Goal: Transaction & Acquisition: Purchase product/service

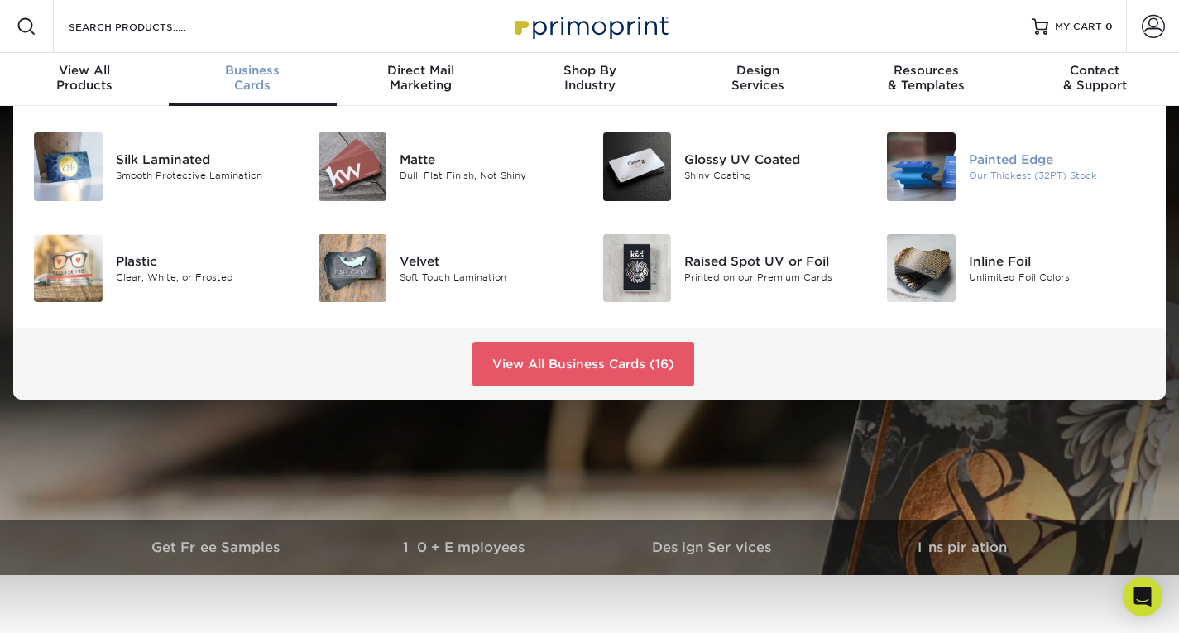
click at [931, 166] on img at bounding box center [921, 166] width 69 height 69
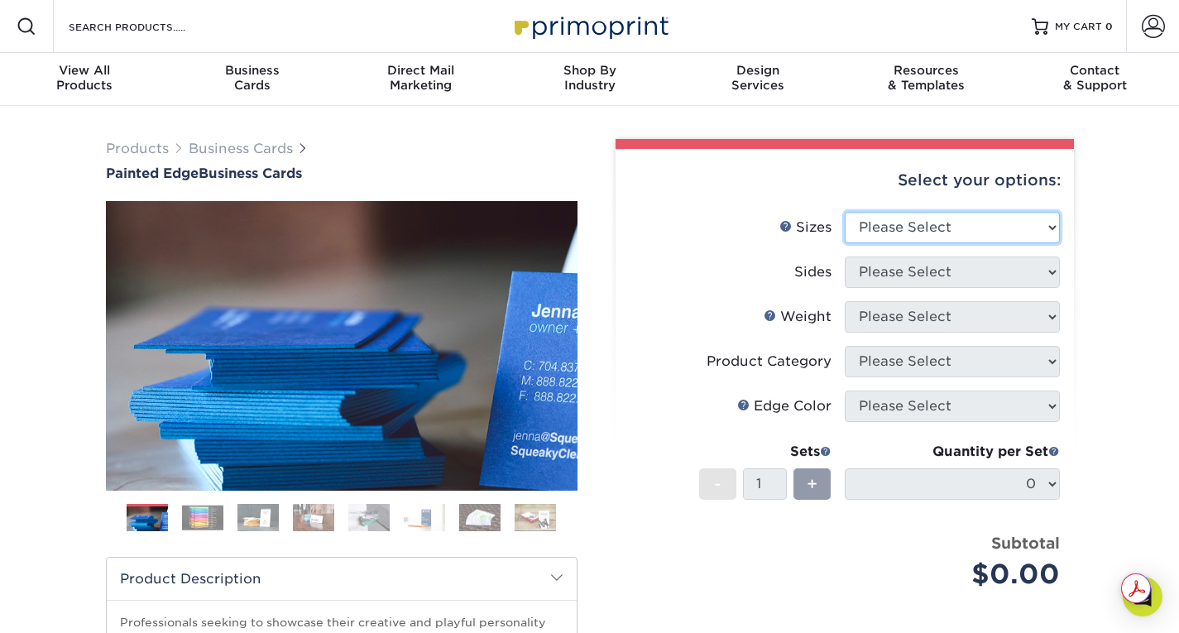
click at [947, 217] on select "Please Select 2" x 3.5" - Standard 2.125" x 3.375" - European 2.5" x 2.5" - Squ…" at bounding box center [952, 227] width 215 height 31
select select "2.00x3.50"
click at [845, 212] on select "Please Select 2" x 3.5" - Standard 2.125" x 3.375" - European 2.5" x 2.5" - Squ…" at bounding box center [952, 227] width 215 height 31
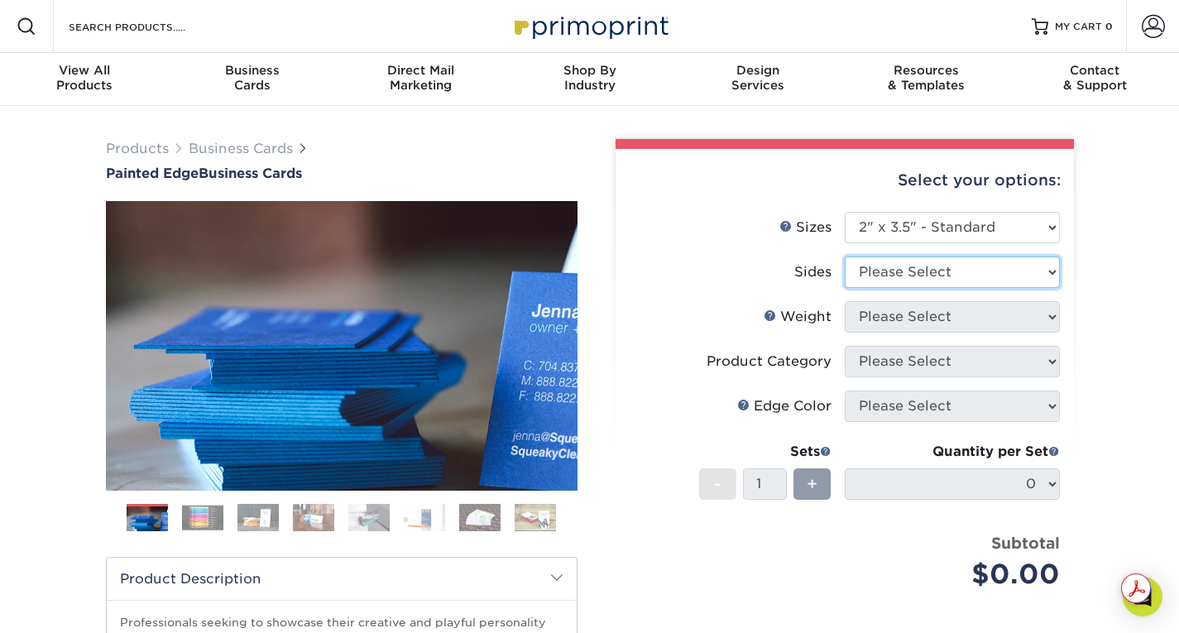
click at [935, 279] on select "Please Select Print Both Sides Print Front Only" at bounding box center [952, 272] width 215 height 31
select select "13abbda7-1d64-4f25-8bb2-c179b224825d"
click at [845, 257] on select "Please Select Print Both Sides Print Front Only" at bounding box center [952, 272] width 215 height 31
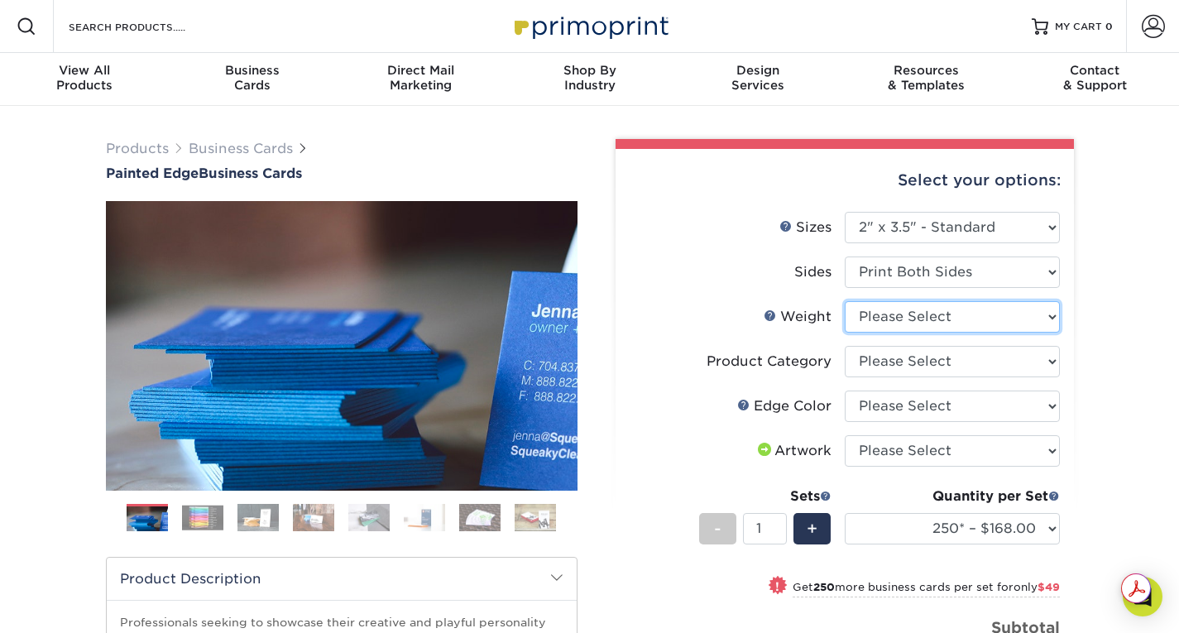
click at [914, 315] on select "Please Select 32PTUC" at bounding box center [952, 316] width 215 height 31
select select "32PTUC"
click at [845, 301] on select "Please Select 32PTUC" at bounding box center [952, 316] width 215 height 31
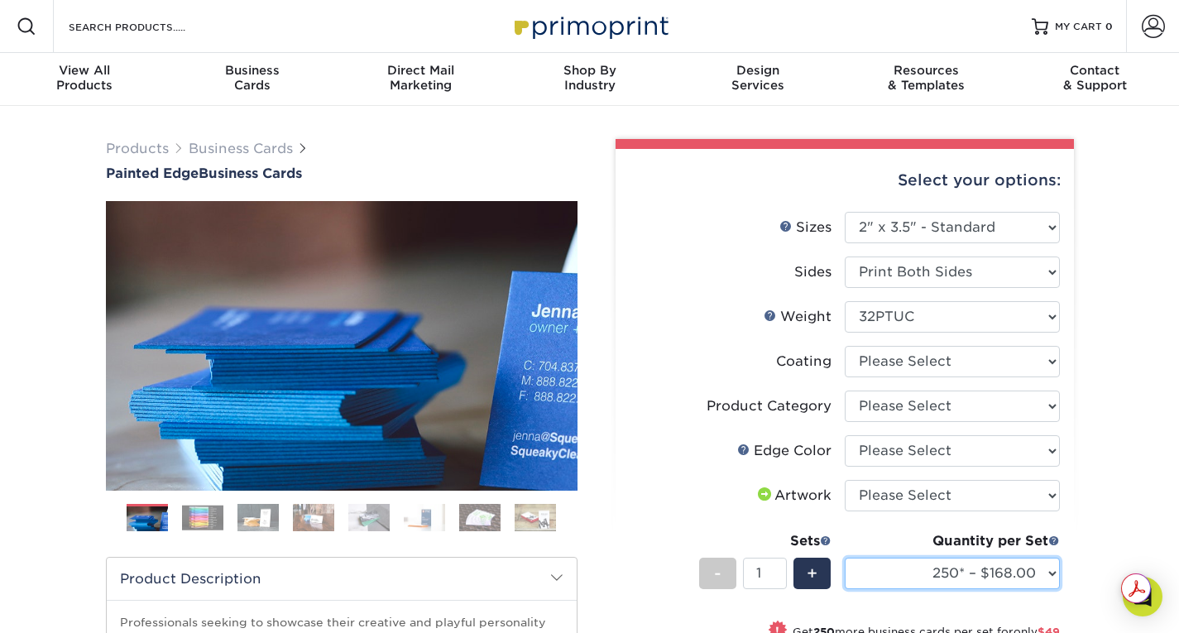
click at [1041, 569] on select "250* – $168.00 500* – $217.00 1000* – $339.00" at bounding box center [952, 573] width 215 height 31
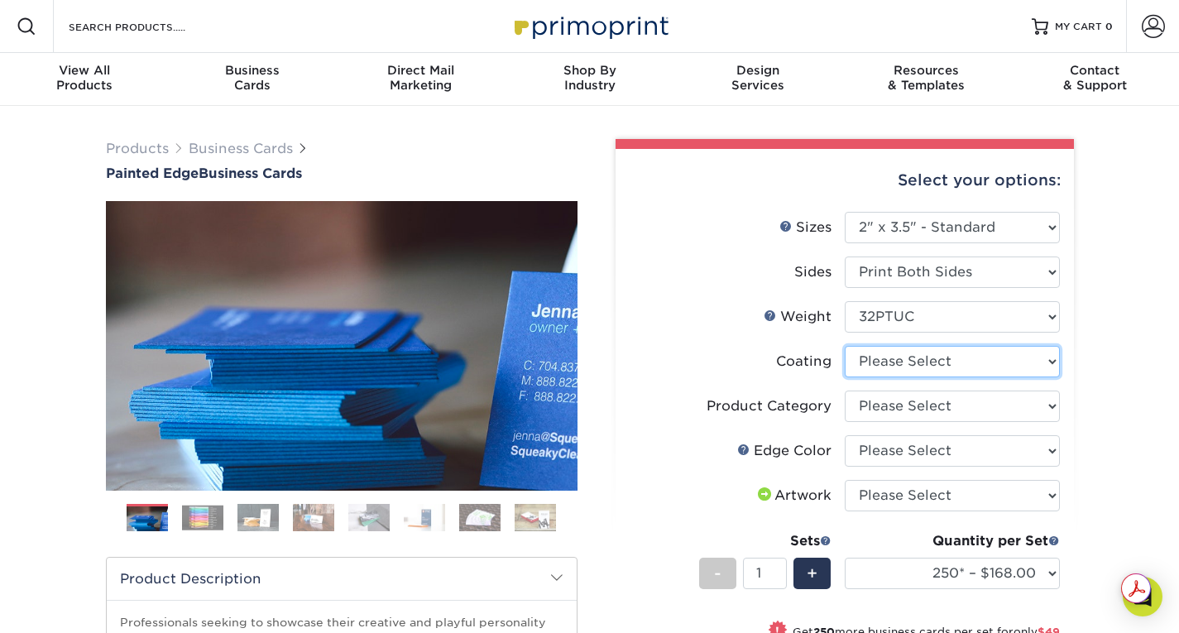
click at [951, 367] on select at bounding box center [952, 361] width 215 height 31
select select "3e7618de-abca-4bda-9f97-8b9129e913d8"
click at [845, 346] on select at bounding box center [952, 361] width 215 height 31
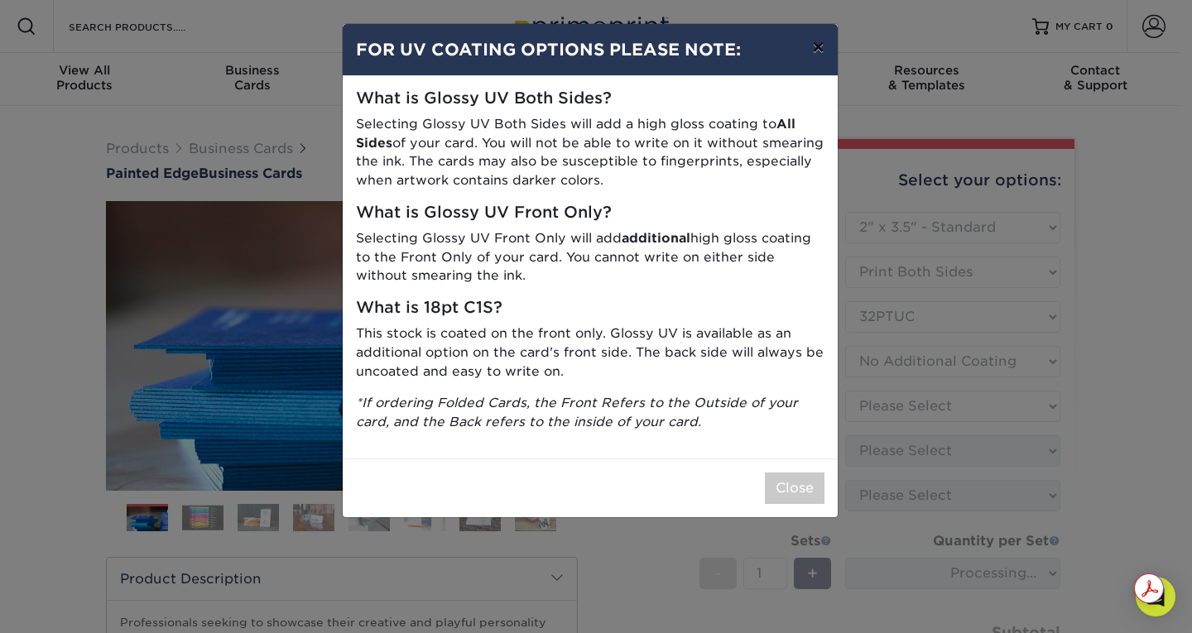
click at [815, 50] on button "×" at bounding box center [818, 47] width 38 height 46
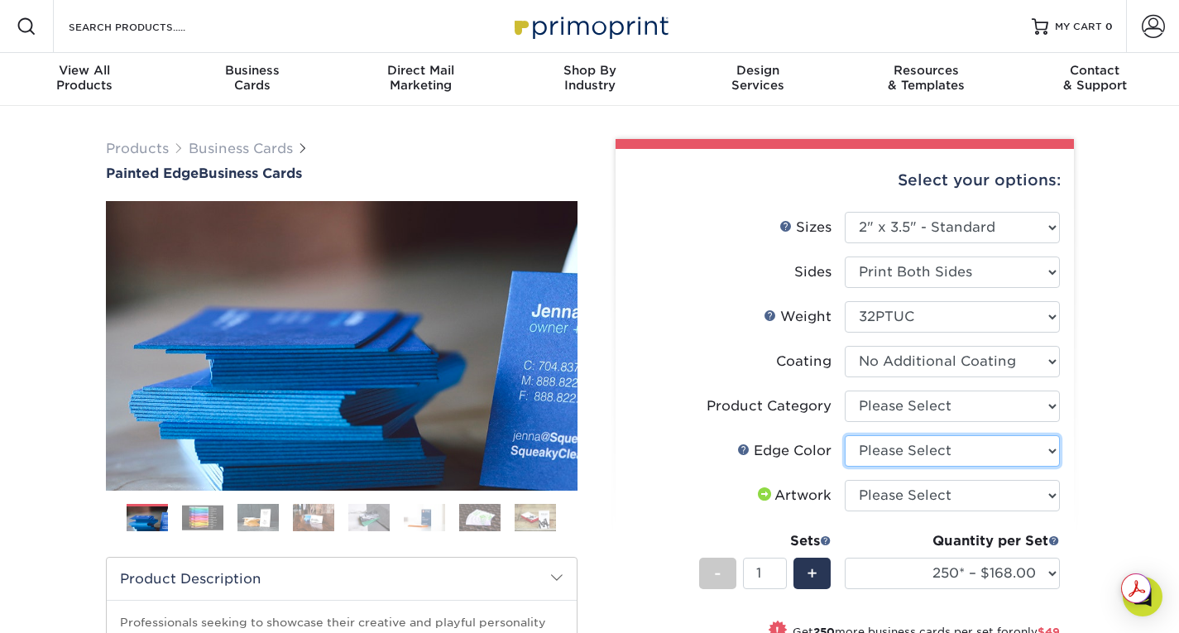
click at [1014, 456] on select "Please Select Charcoal Black Brown Blue Pearlescent Blue Pearlescent Gold Pearl…" at bounding box center [952, 450] width 215 height 31
click at [1167, 420] on div "Products Business Cards Painted Edge Business Cards Previous Next" at bounding box center [589, 554] width 1179 height 896
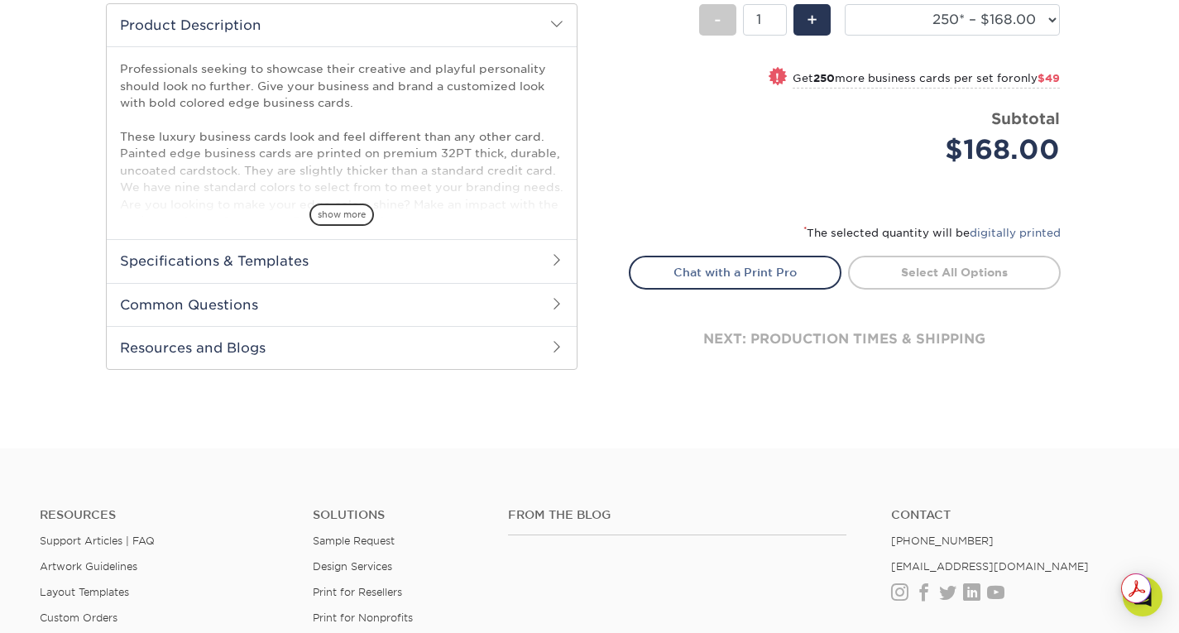
click at [793, 74] on small "Get 250 more business cards per set for only $49" at bounding box center [926, 80] width 267 height 17
select select "500* – $217.00"
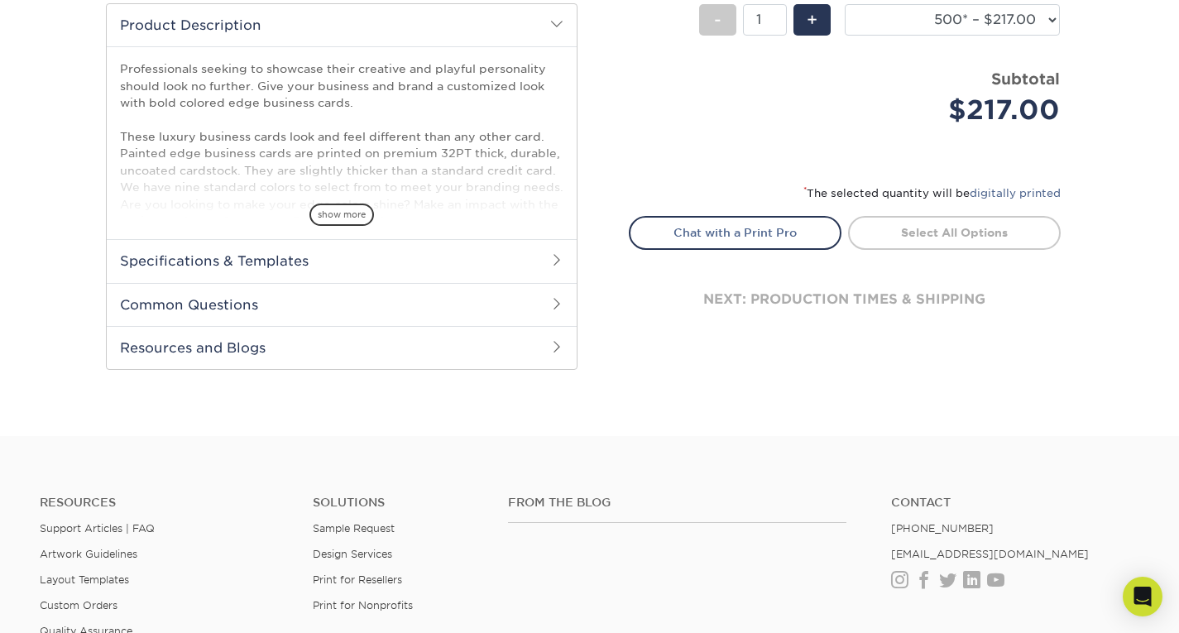
scroll to position [0, 0]
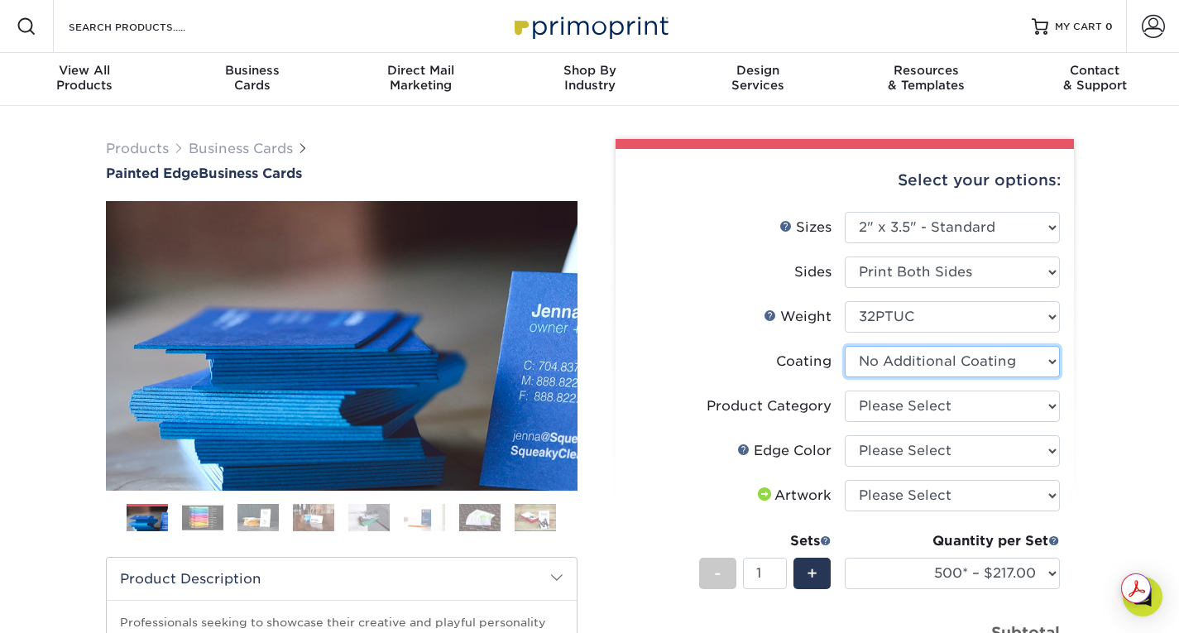
click at [976, 359] on select at bounding box center [952, 361] width 215 height 31
click at [1103, 432] on div "Products Business Cards Painted Edge Business Cards Previous Next" at bounding box center [589, 548] width 1179 height 884
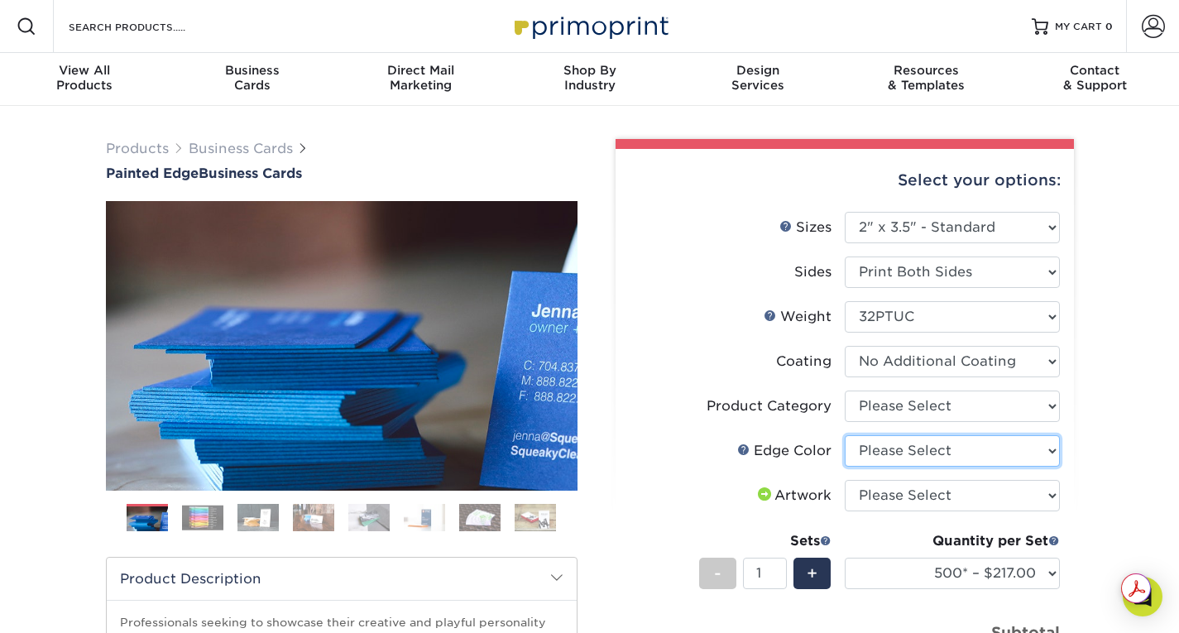
click at [985, 450] on select "Please Select Charcoal Black Brown Blue Pearlescent Blue Pearlescent Gold Pearl…" at bounding box center [952, 450] width 215 height 31
select select "e5923337-01e2-4bdb-9219-a9f01dd6b750"
click at [845, 435] on select "Please Select Charcoal Black Brown Blue Pearlescent Blue Pearlescent Gold Pearl…" at bounding box center [952, 450] width 215 height 31
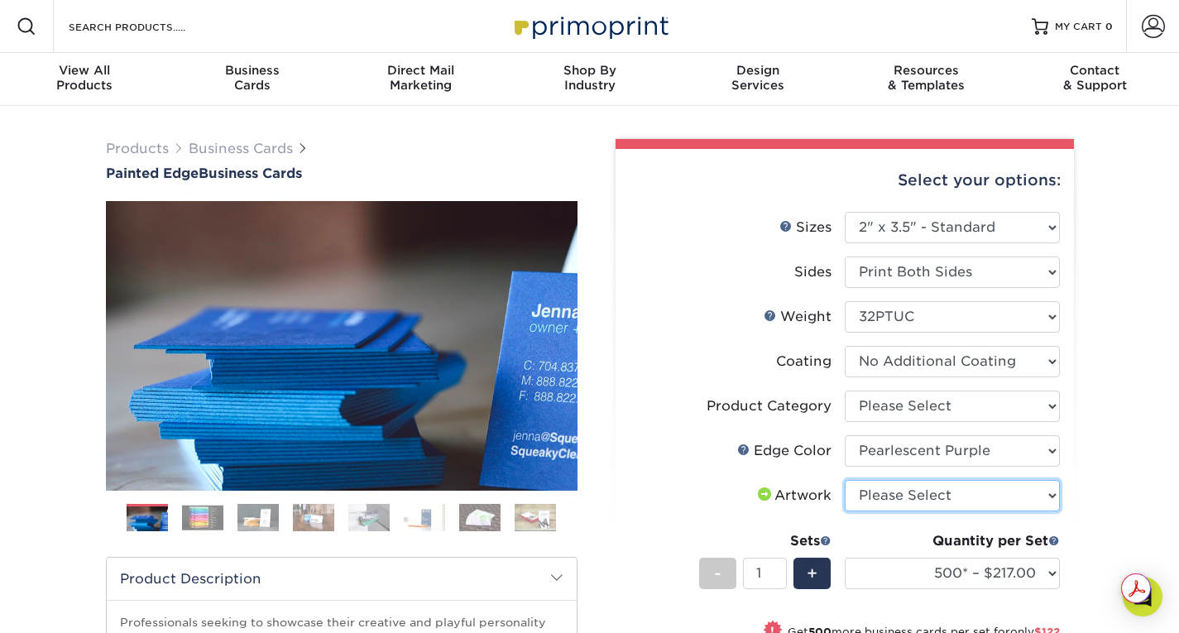
click at [967, 486] on select "Please Select I will upload files I need a design - $100" at bounding box center [952, 495] width 215 height 31
select select "upload"
click at [845, 480] on select "Please Select I will upload files I need a design - $100" at bounding box center [952, 495] width 215 height 31
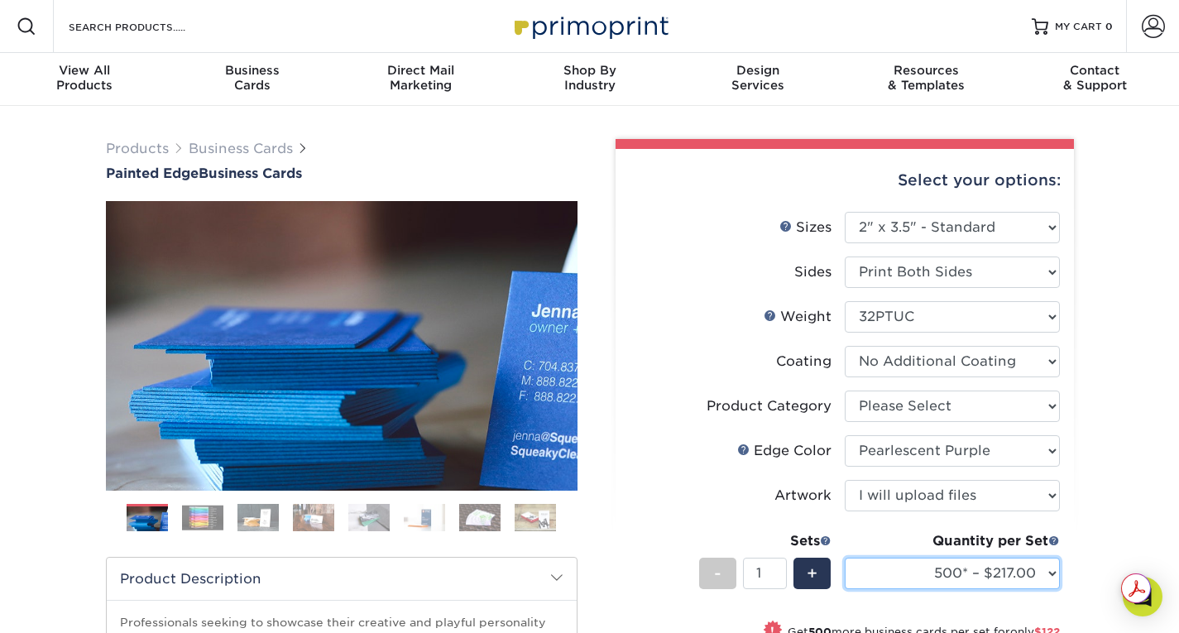
click at [1052, 569] on select "250* – $168.00 500* – $217.00 1000* – $339.00" at bounding box center [952, 573] width 215 height 31
select select "250* – $168.00"
click at [845, 558] on select "250* – $168.00 500* – $217.00 1000* – $339.00" at bounding box center [952, 573] width 215 height 31
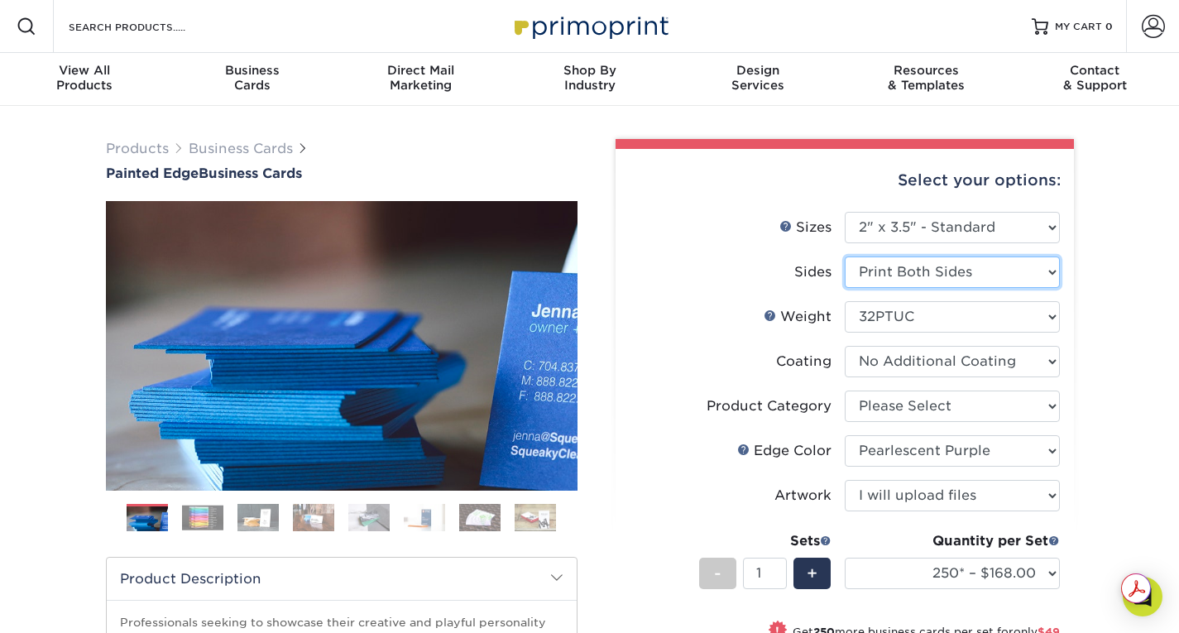
click at [924, 270] on select "Please Select Print Both Sides Print Front Only" at bounding box center [952, 272] width 215 height 31
